Goal: Obtain resource: Download file/media

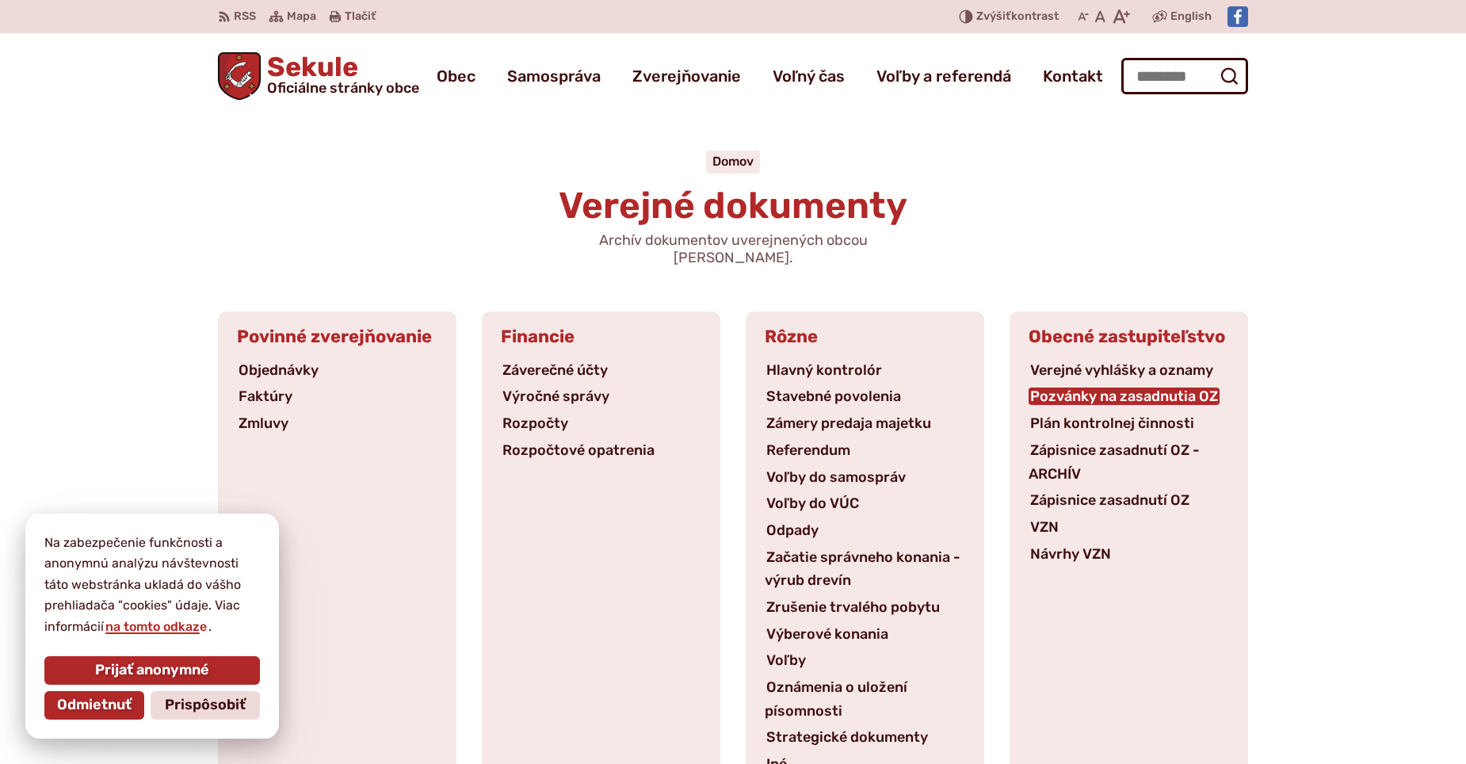
click at [1126, 387] on link "Pozvánky na zasadnutia OZ" at bounding box center [1123, 395] width 191 height 17
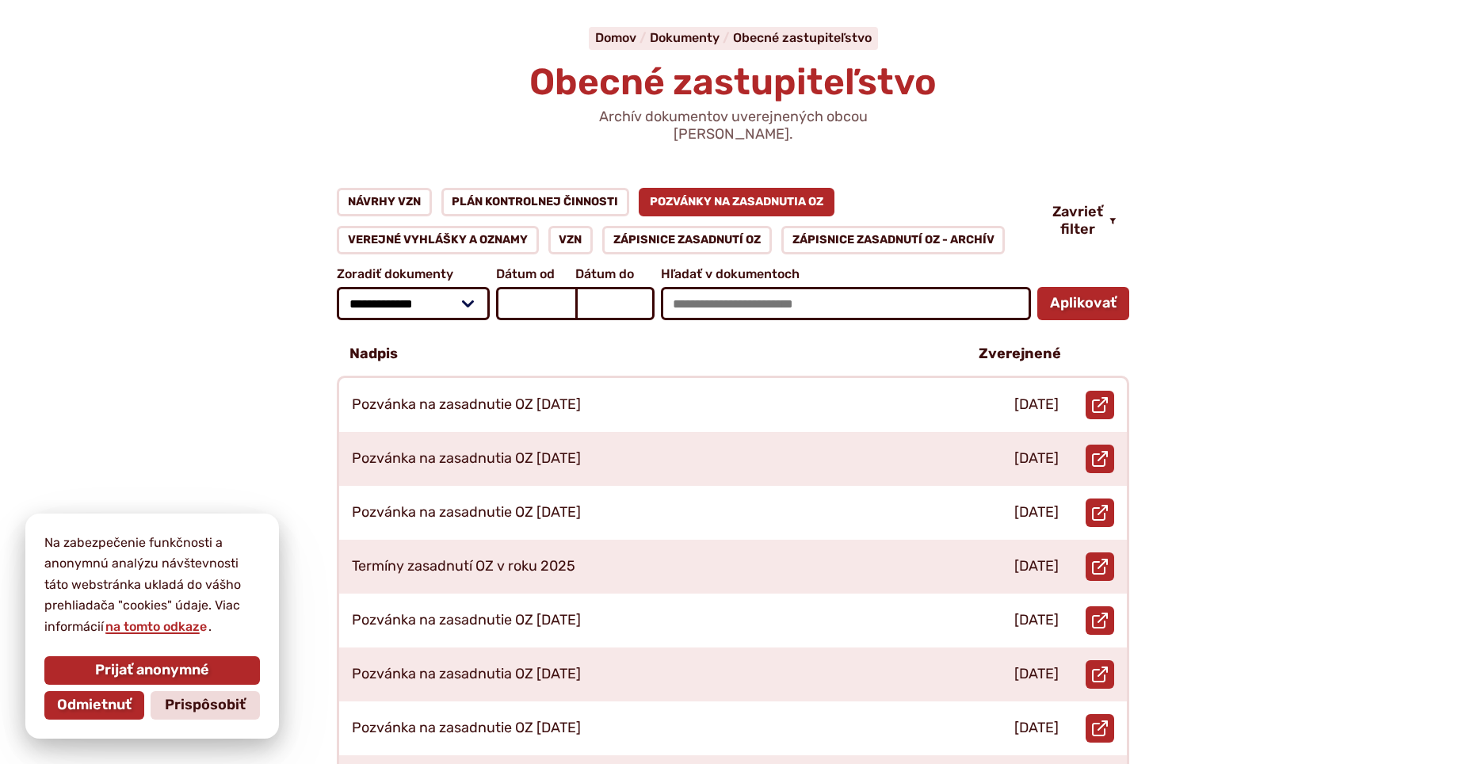
scroll to position [158, 0]
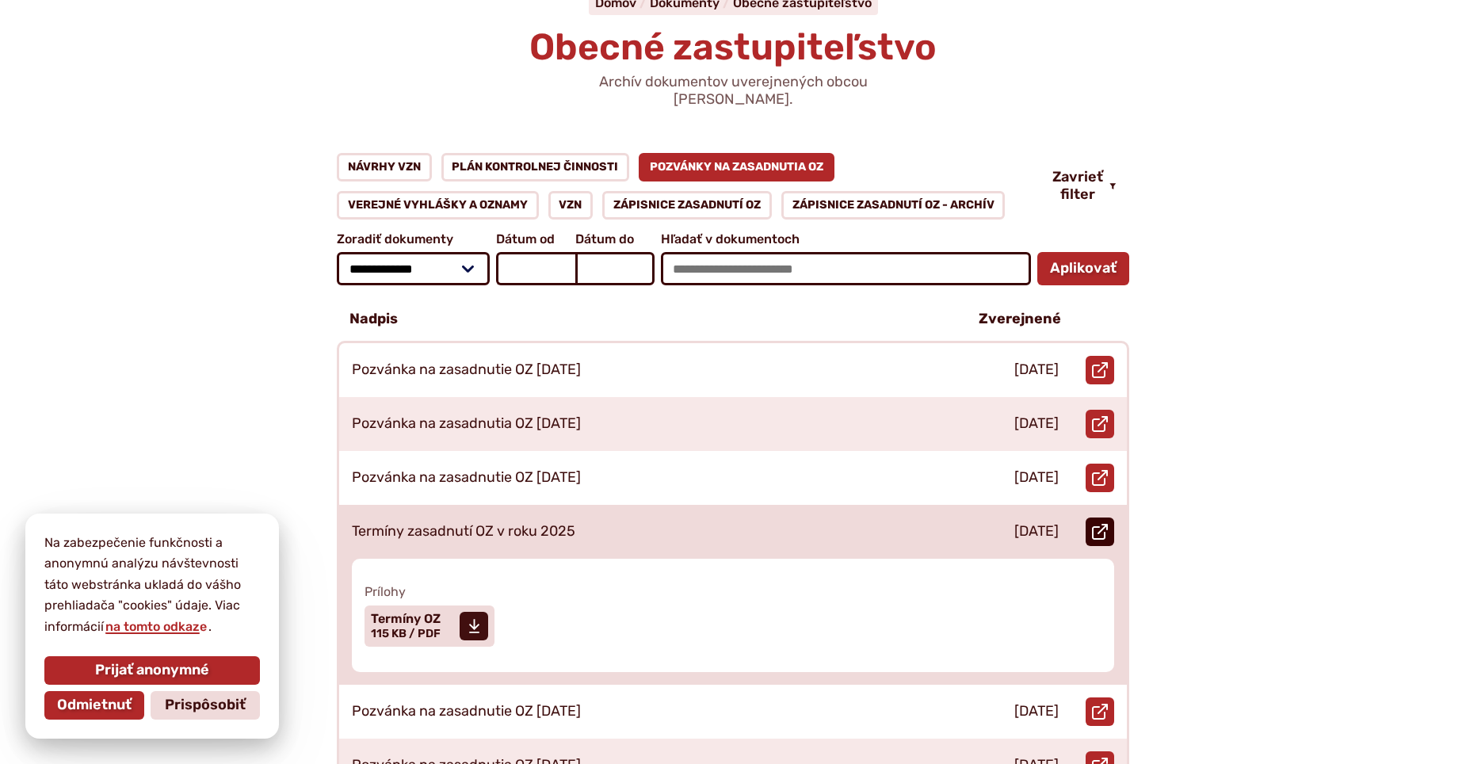
click at [1104, 524] on icon at bounding box center [1100, 532] width 16 height 16
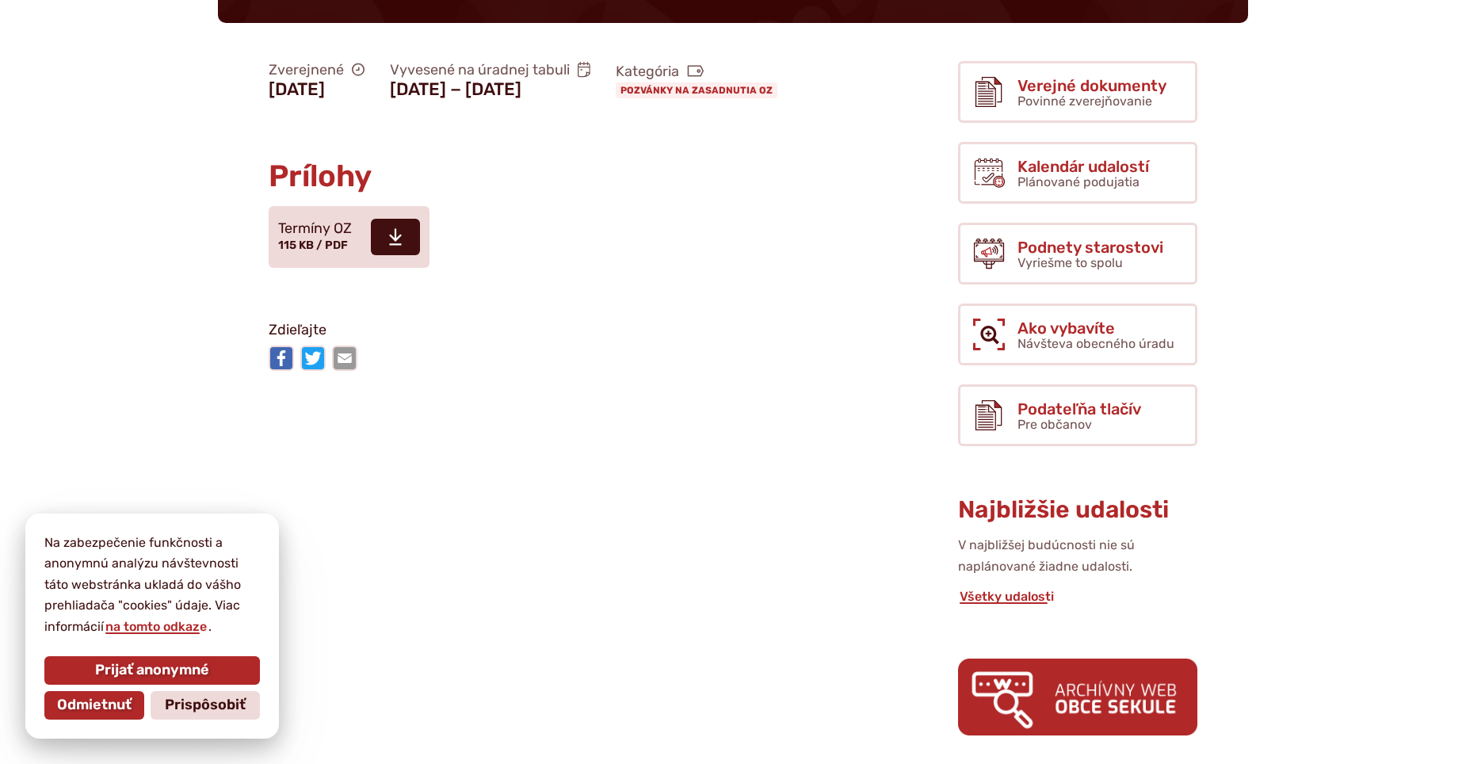
scroll to position [317, 0]
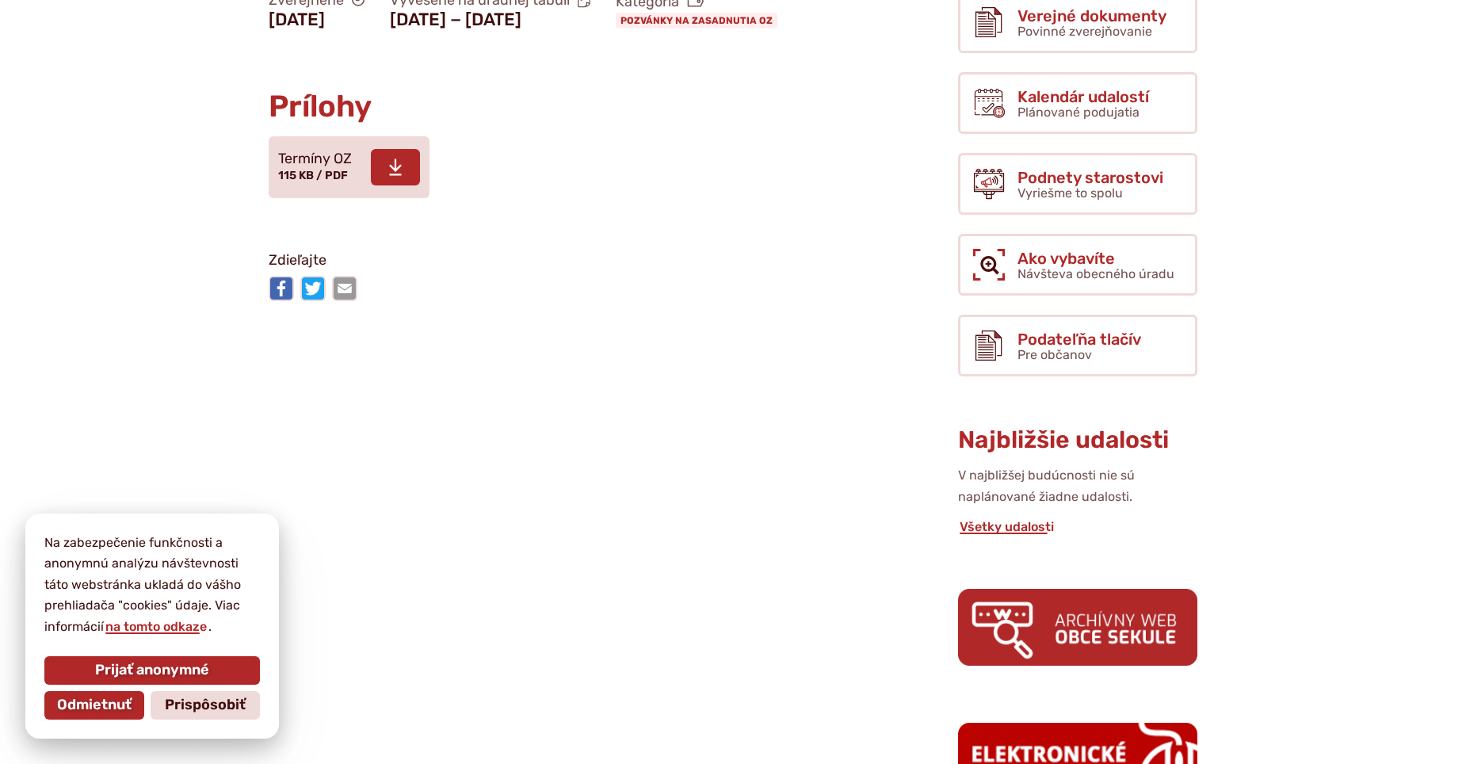
click at [395, 176] on use at bounding box center [395, 167] width 13 height 17
